Goal: Use online tool/utility: Utilize a website feature to perform a specific function

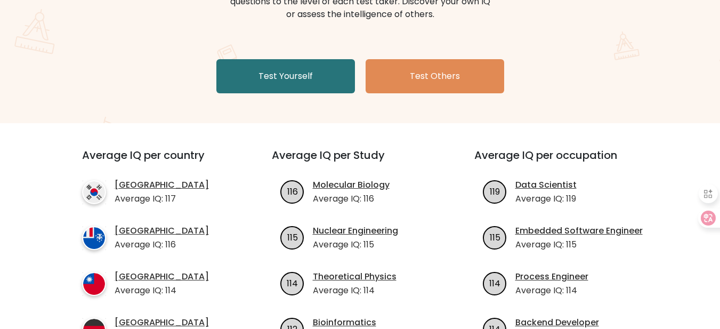
scroll to position [107, 0]
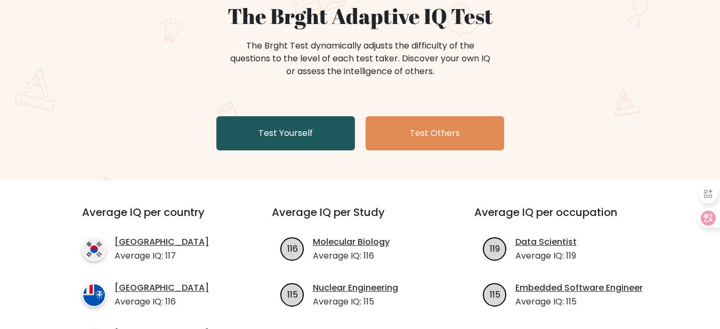
click at [318, 120] on link "Test Yourself" at bounding box center [285, 133] width 139 height 34
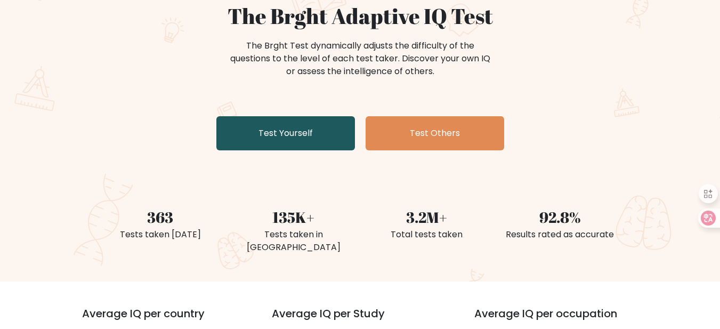
click at [298, 124] on link "Test Yourself" at bounding box center [285, 133] width 139 height 34
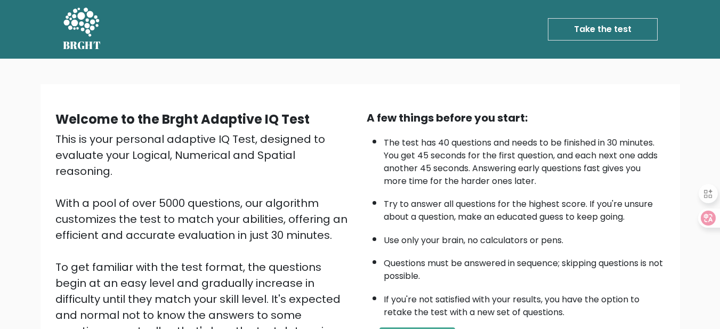
click at [592, 15] on ul "Take the test Take the test" at bounding box center [582, 29] width 151 height 31
click at [585, 31] on link "Take the test" at bounding box center [603, 29] width 110 height 22
click at [592, 35] on link "Take the test" at bounding box center [603, 29] width 110 height 22
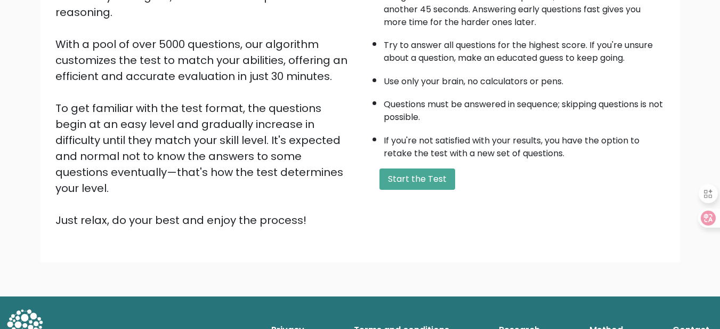
scroll to position [159, 0]
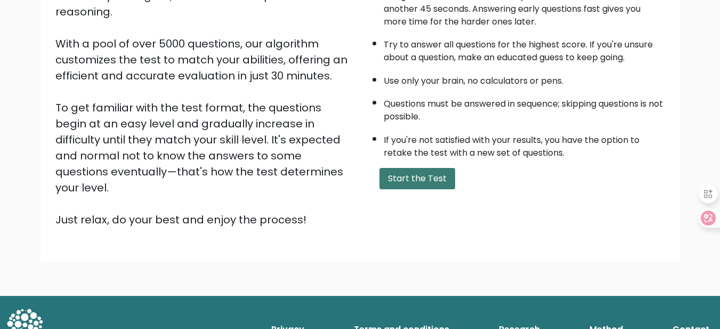
click at [438, 185] on button "Start the Test" at bounding box center [417, 178] width 76 height 21
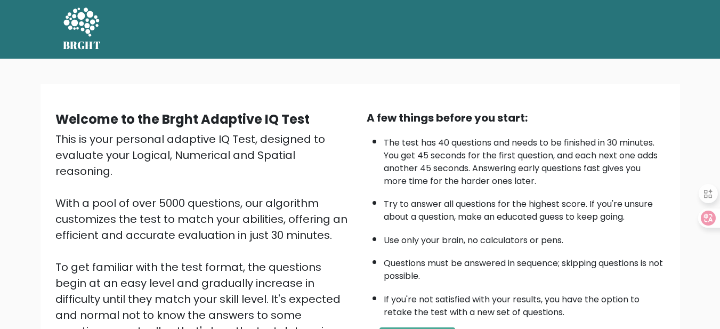
scroll to position [159, 0]
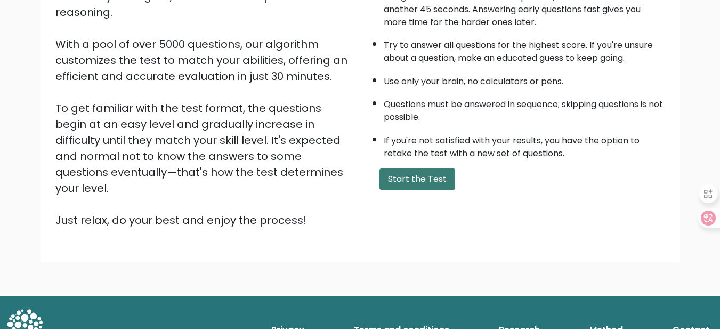
click at [394, 174] on button "Start the Test" at bounding box center [417, 178] width 76 height 21
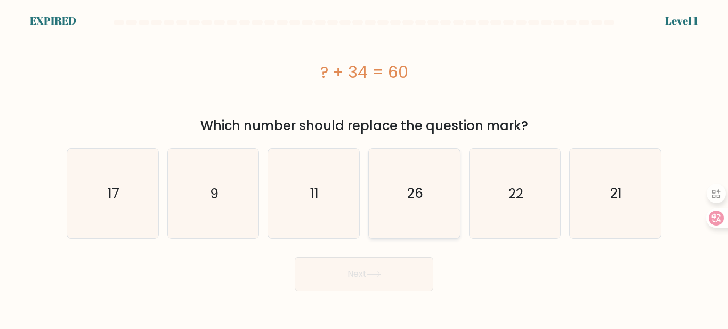
click at [436, 201] on icon "26" at bounding box center [414, 193] width 89 height 89
click at [364, 167] on input "d. 26" at bounding box center [364, 166] width 1 height 3
radio input "true"
drag, startPoint x: 381, startPoint y: 275, endPoint x: 420, endPoint y: 289, distance: 41.8
click at [384, 276] on button "Next" at bounding box center [364, 274] width 139 height 34
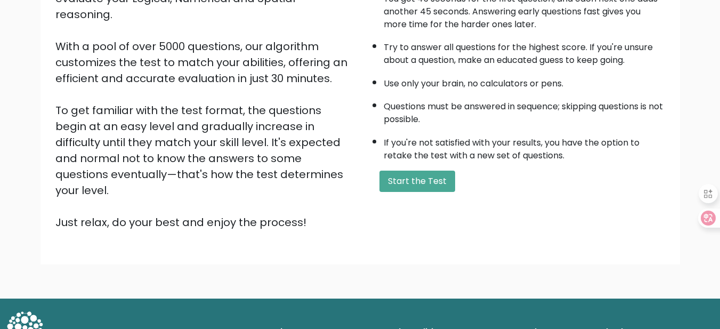
scroll to position [158, 0]
